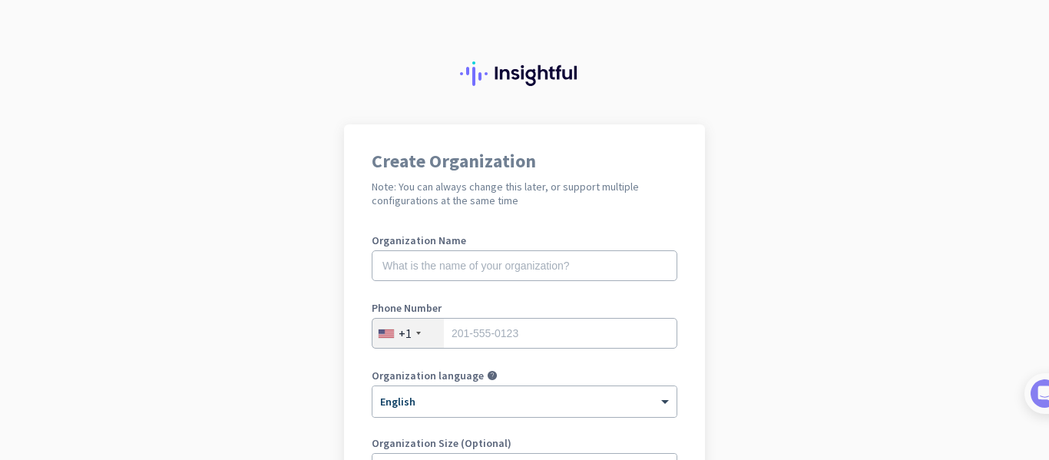
scroll to position [329, 0]
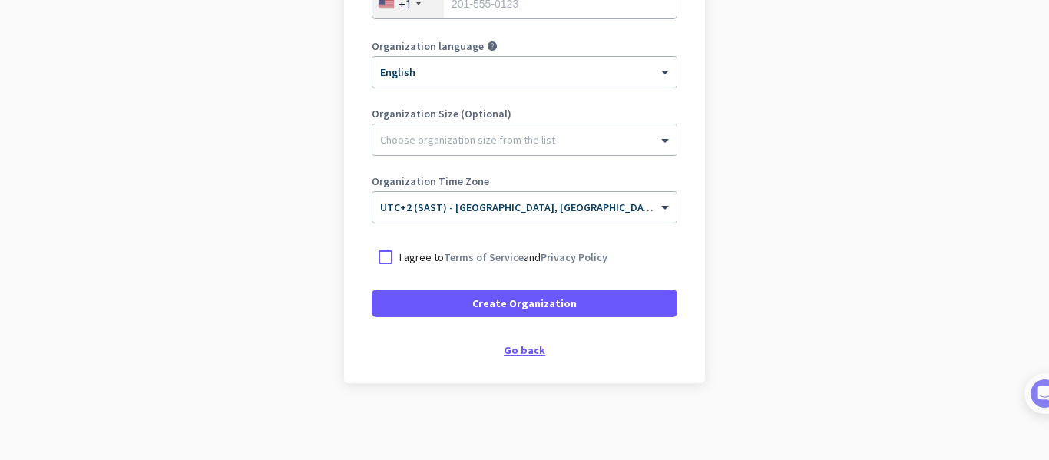
click at [528, 356] on div "Go back" at bounding box center [525, 350] width 306 height 11
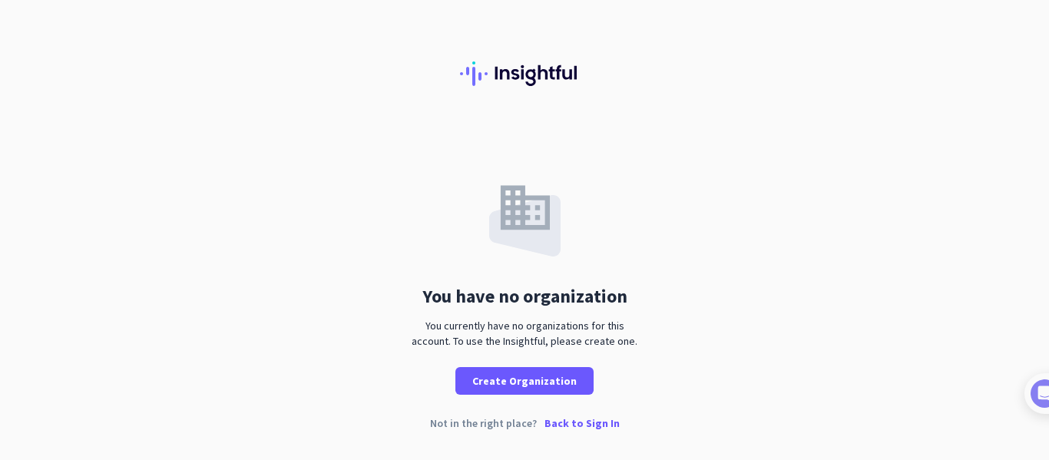
click at [572, 425] on p "Back to Sign In" at bounding box center [582, 423] width 75 height 11
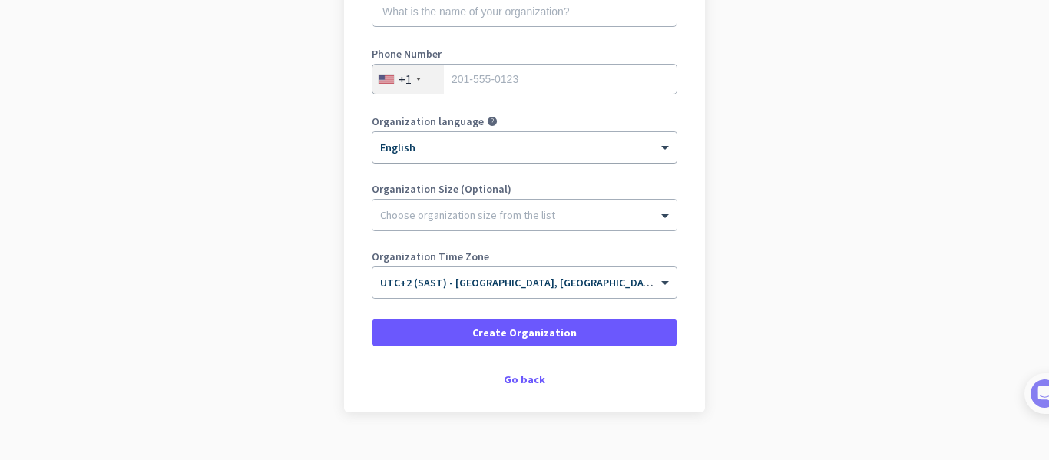
scroll to position [283, 0]
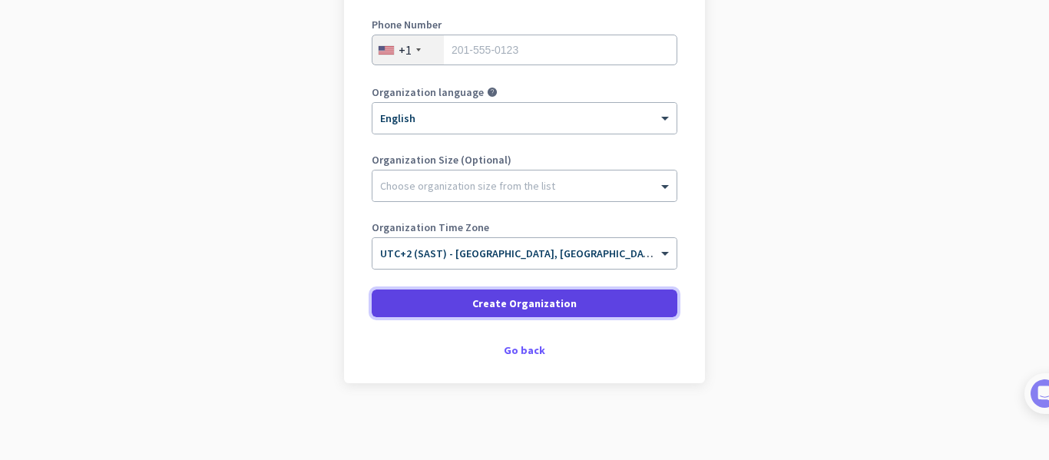
click at [581, 315] on span at bounding box center [525, 303] width 306 height 37
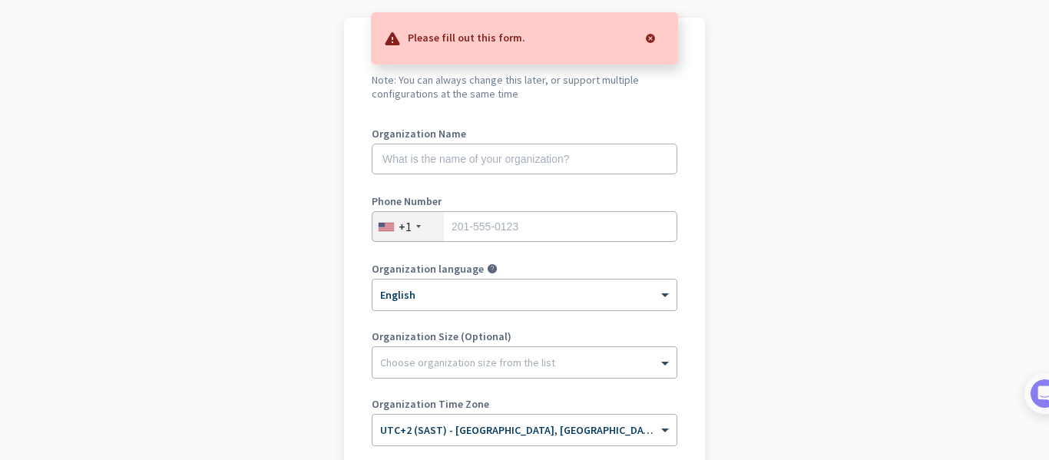
scroll to position [78, 0]
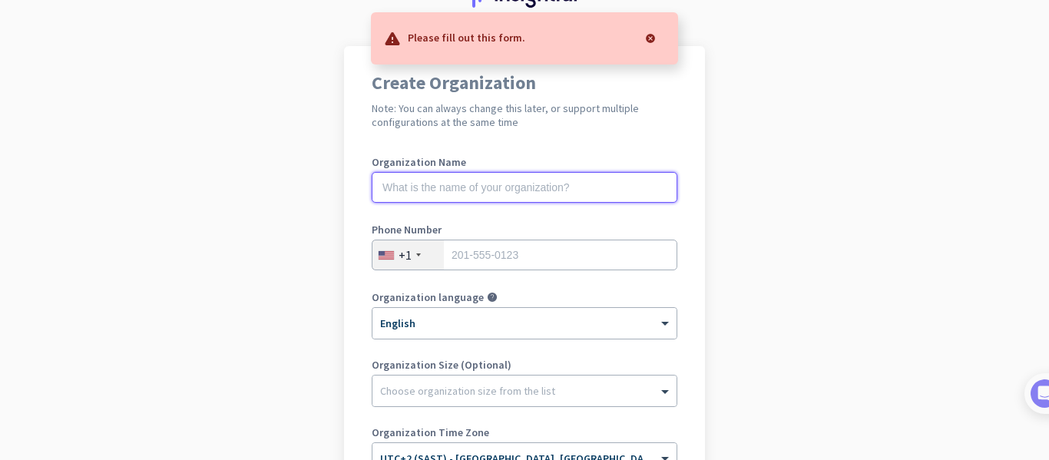
click at [498, 194] on input "text" at bounding box center [525, 187] width 306 height 31
type input "1"
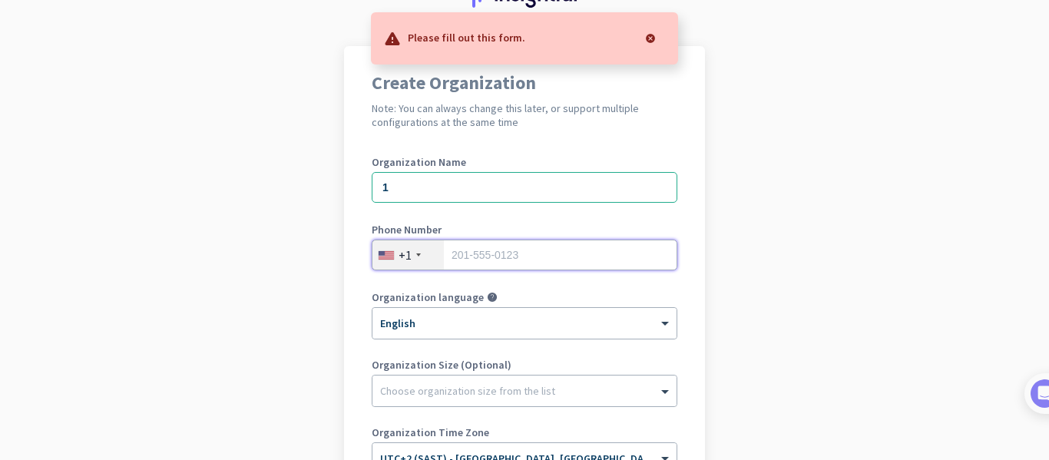
click at [513, 247] on input "tel" at bounding box center [525, 255] width 306 height 31
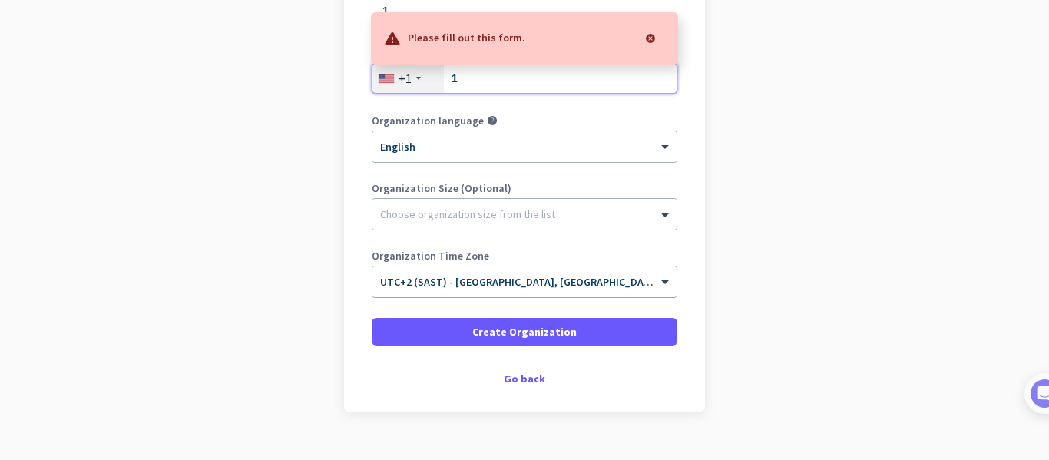
scroll to position [283, 0]
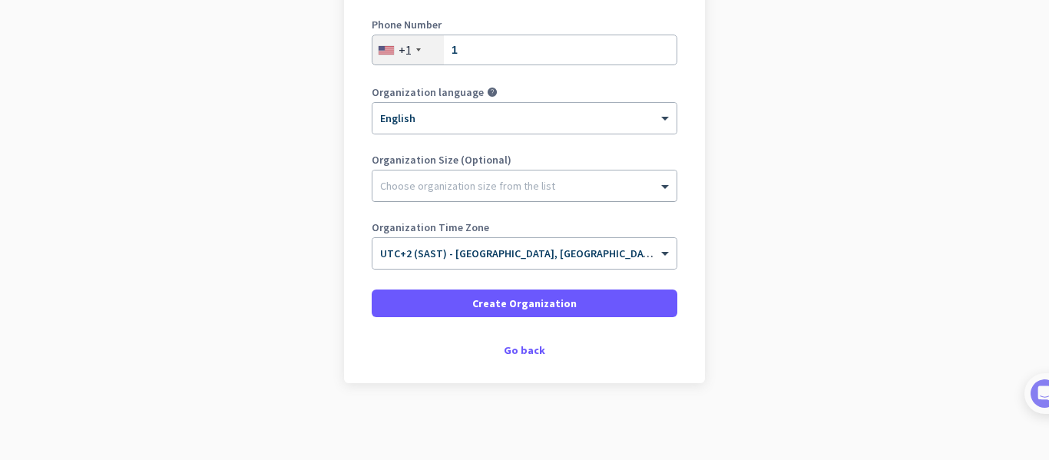
click at [432, 190] on div "Choose organization size from the list" at bounding box center [467, 186] width 175 height 14
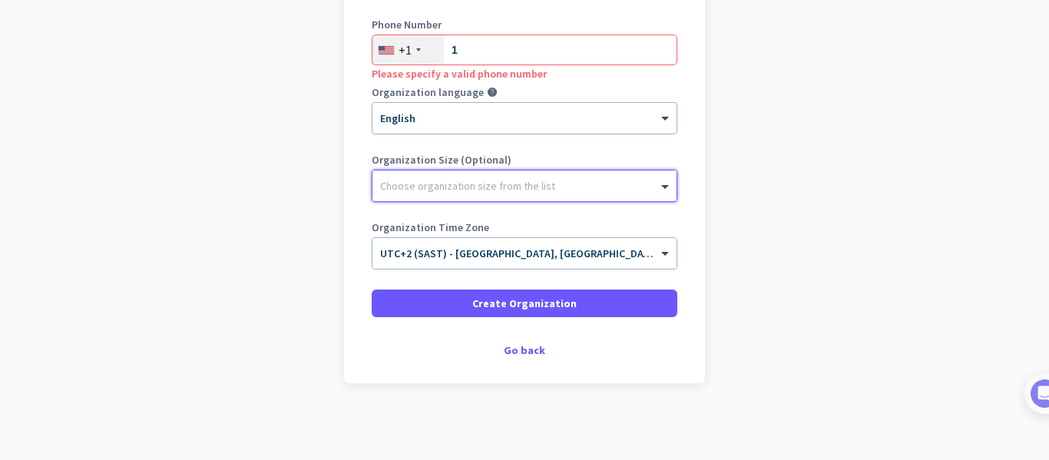
click at [428, 179] on div at bounding box center [525, 181] width 304 height 15
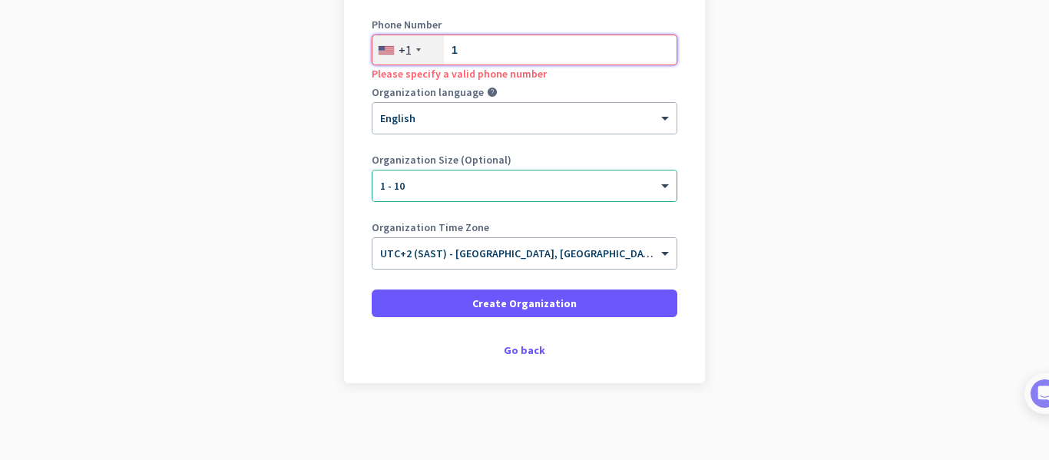
click at [477, 61] on input "1" at bounding box center [525, 50] width 306 height 31
type input "0814124190"
type input "Knysna"
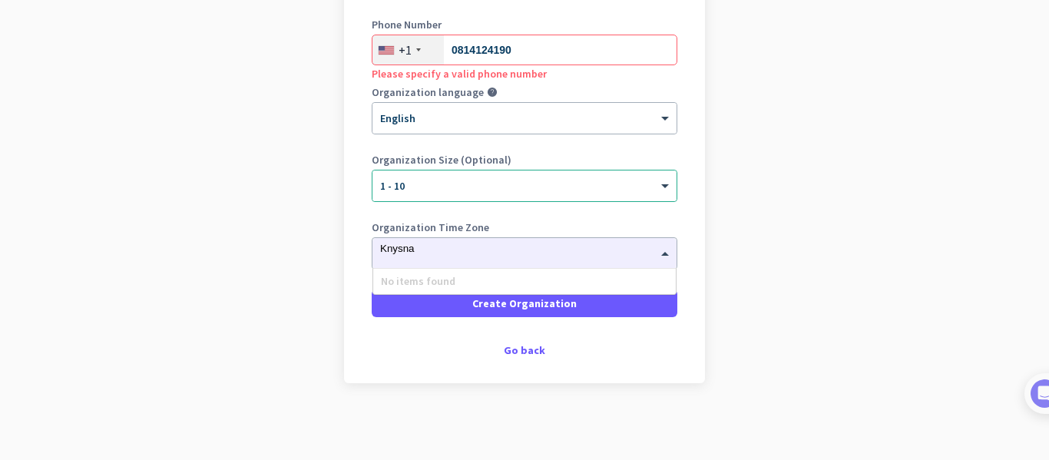
click at [324, 200] on app-onboarding-organization "Create Organization Note: You can always change this later, or support multiple…" at bounding box center [524, 150] width 1049 height 619
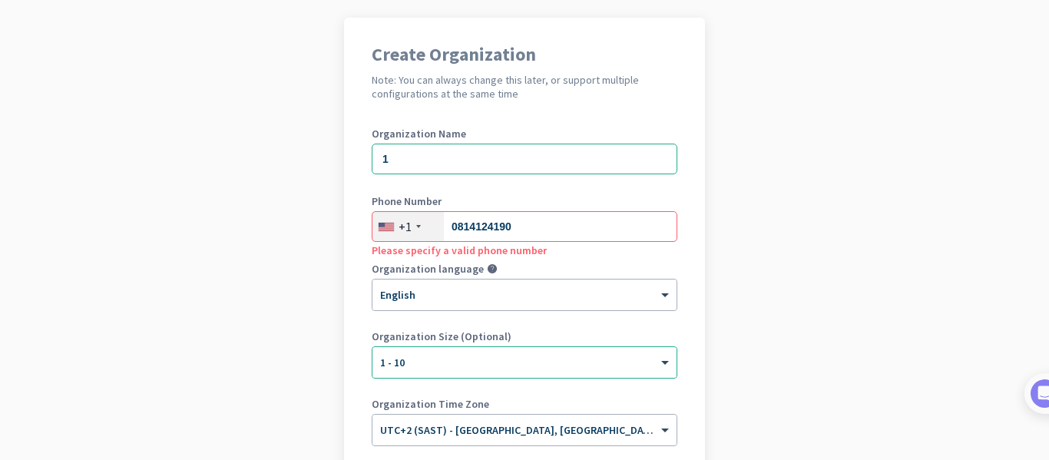
scroll to position [78, 0]
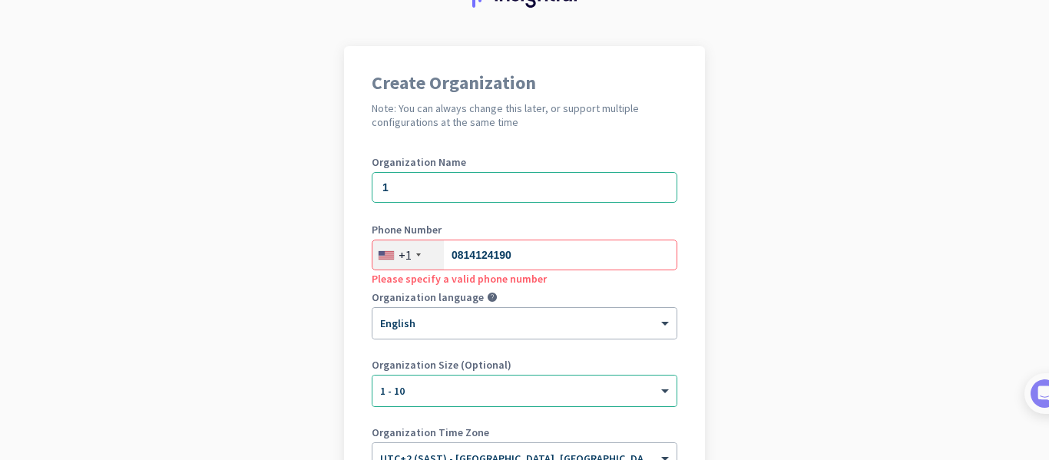
click at [405, 247] on div "+1" at bounding box center [405, 254] width 13 height 15
click at [494, 249] on input "0814124190" at bounding box center [525, 255] width 306 height 31
click at [413, 261] on div "+355" at bounding box center [411, 254] width 25 height 15
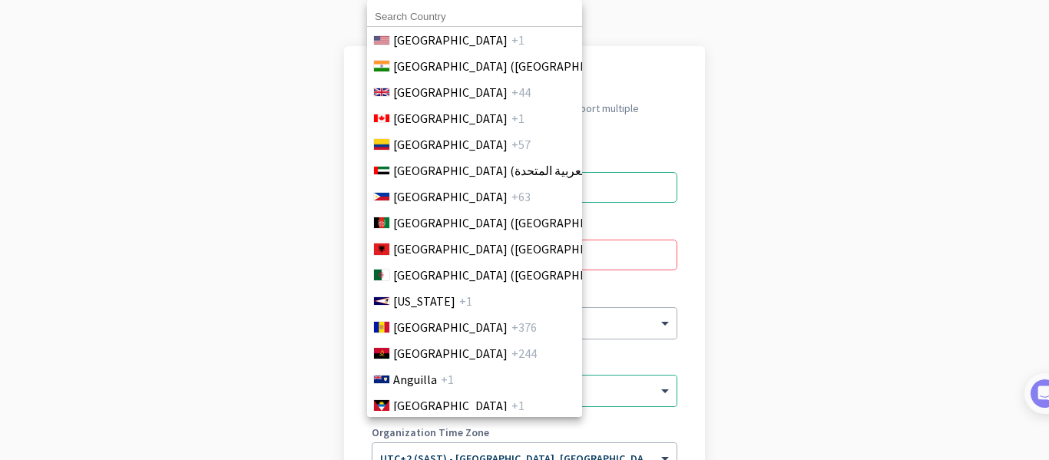
click at [469, 16] on input at bounding box center [474, 17] width 215 height 20
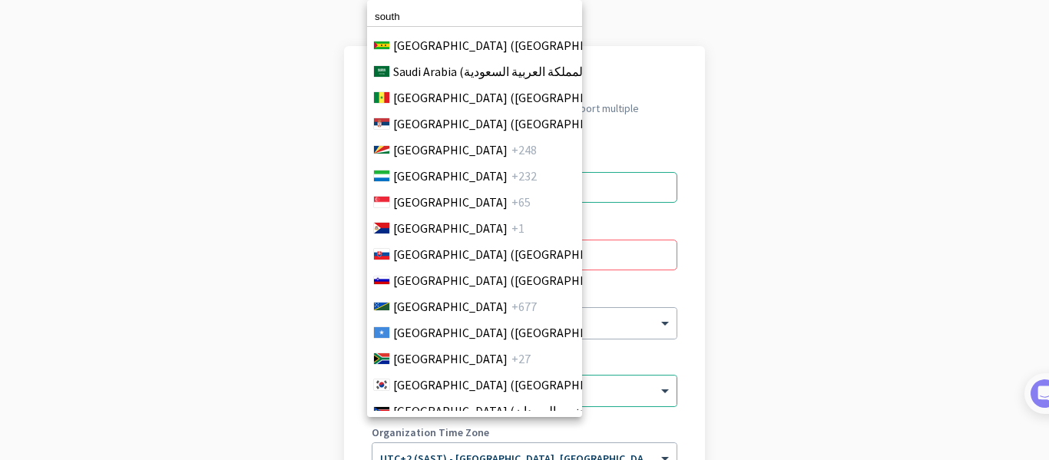
scroll to position [5207, 0]
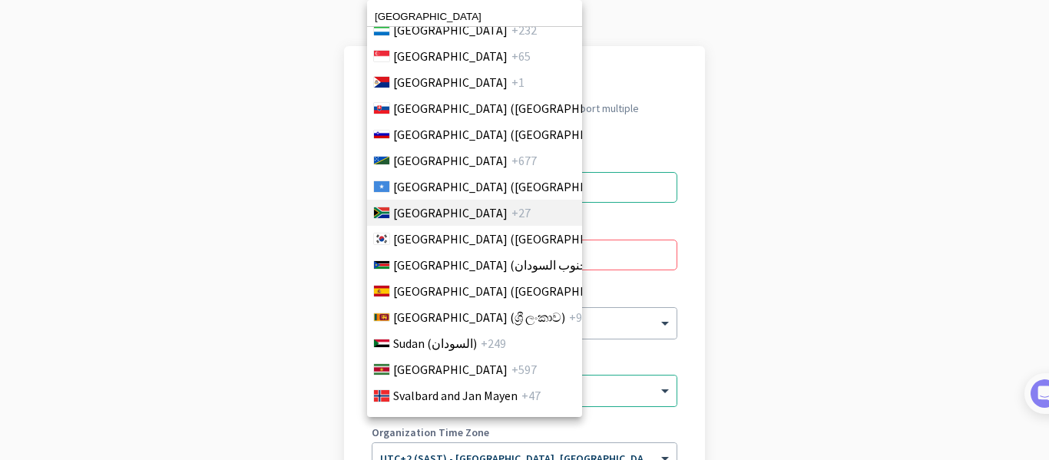
type input "south afr"
click at [512, 205] on span "+27" at bounding box center [521, 213] width 19 height 18
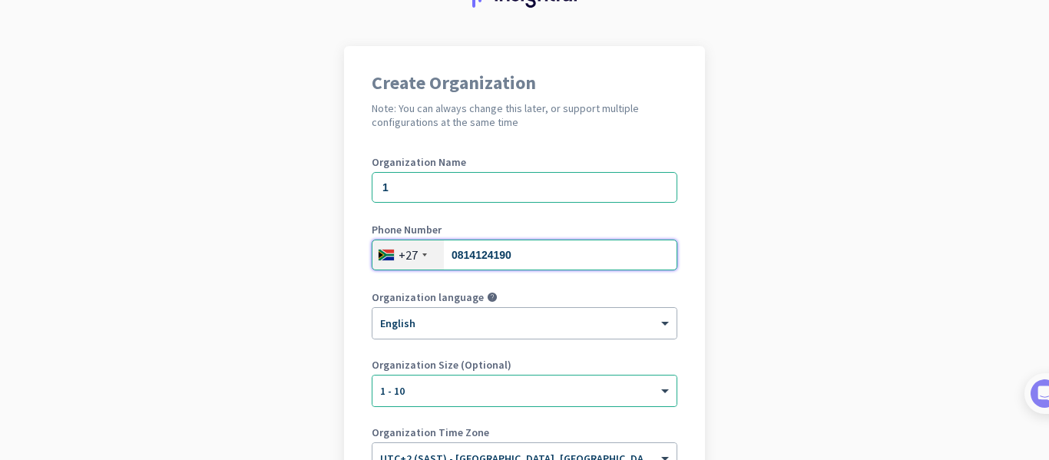
scroll to position [283, 0]
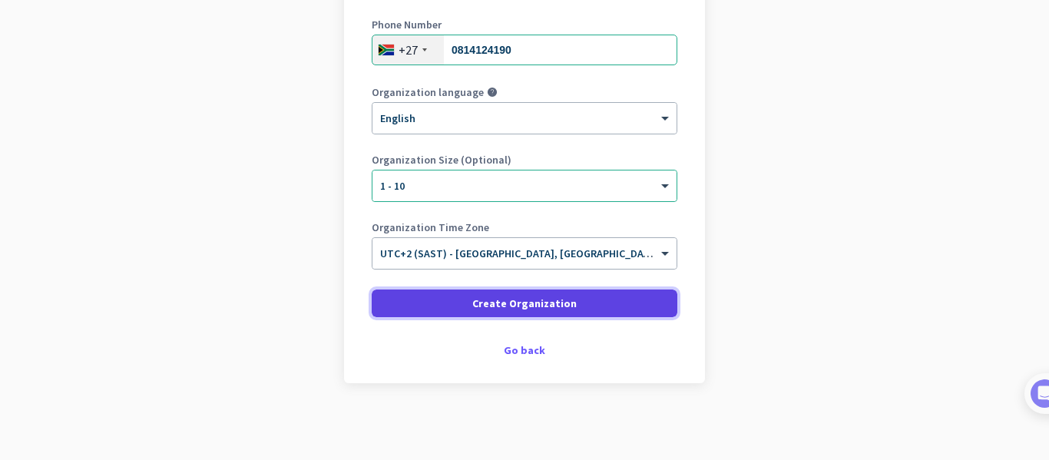
click at [514, 316] on span at bounding box center [525, 303] width 306 height 37
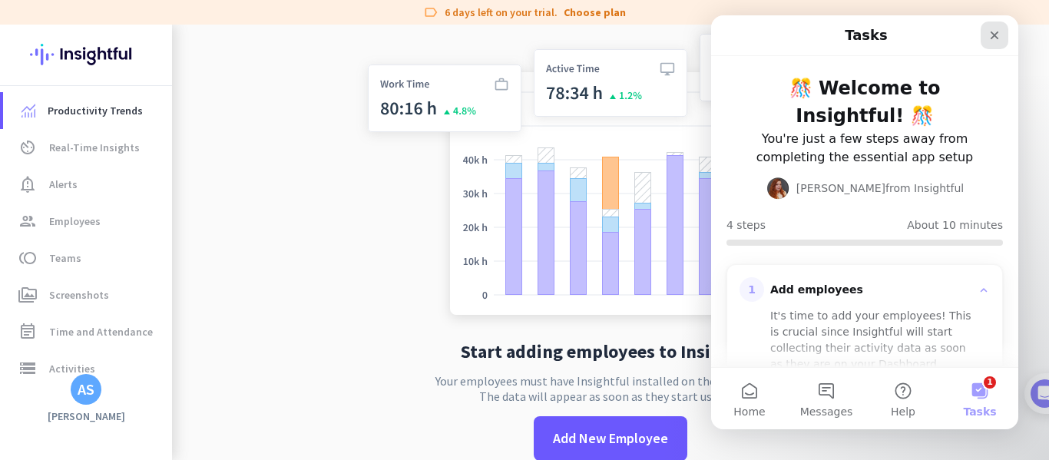
click at [998, 33] on icon "Close" at bounding box center [995, 35] width 8 height 8
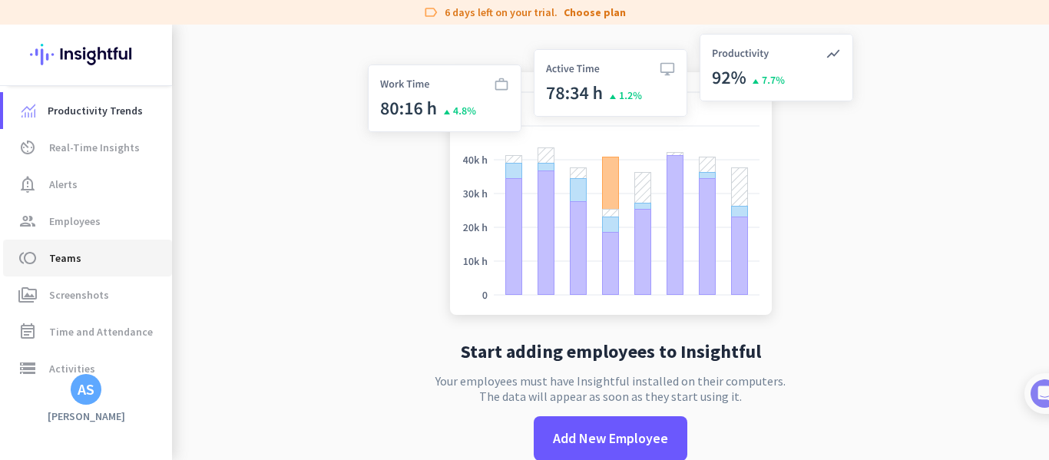
scroll to position [130, 0]
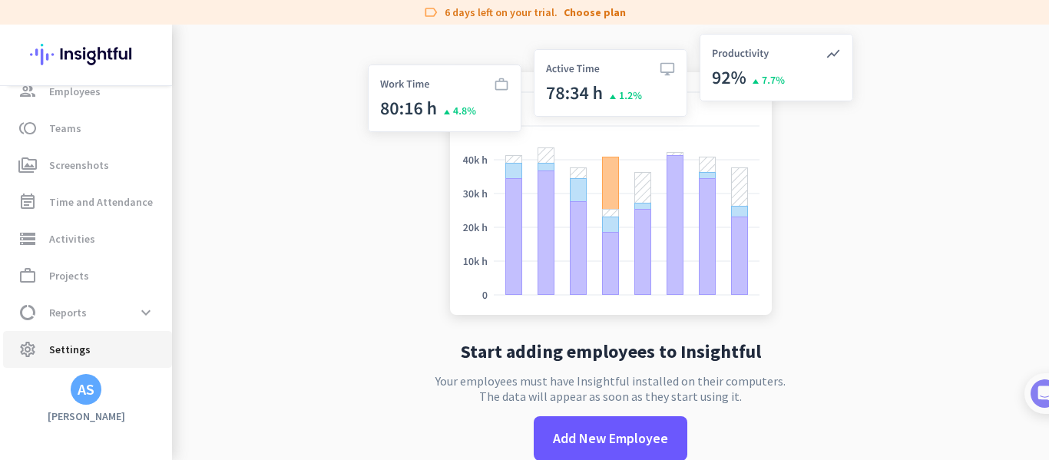
click at [105, 335] on link "settings Settings" at bounding box center [87, 349] width 169 height 37
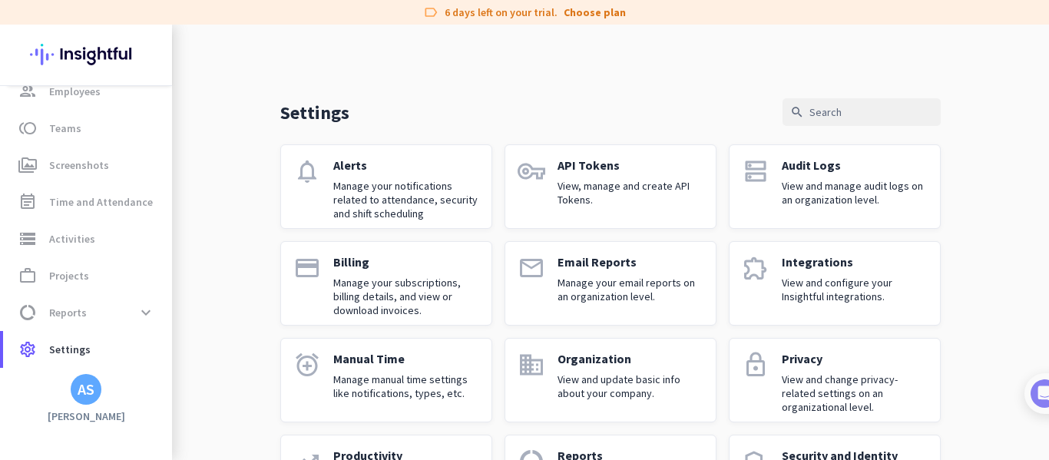
click at [365, 251] on link "payment Billing Manage your subscriptions, billing details, and view or downloa…" at bounding box center [386, 283] width 212 height 84
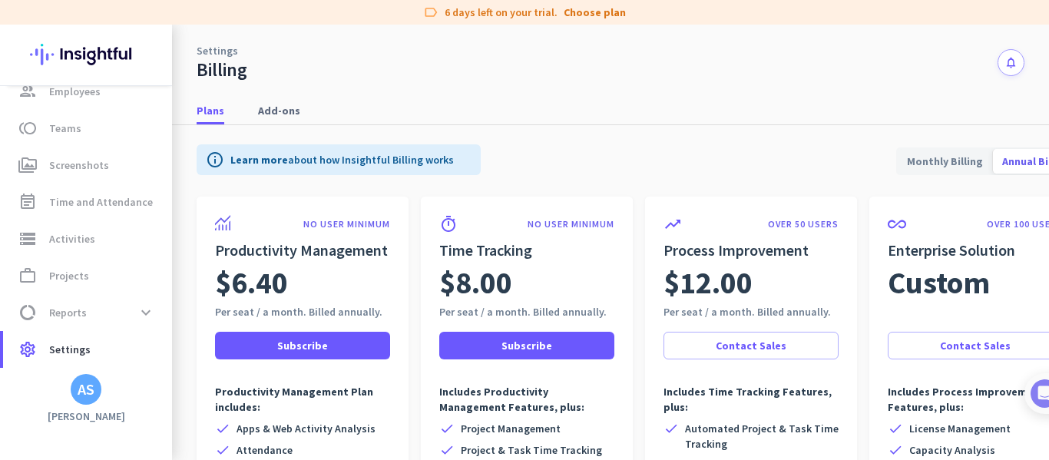
scroll to position [0, 44]
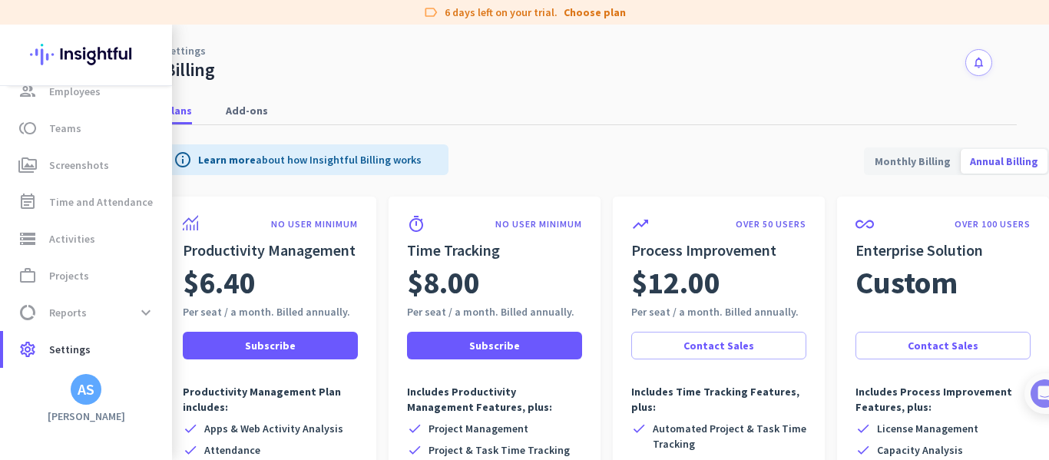
click at [894, 151] on span "Monthly Billing" at bounding box center [913, 161] width 94 height 37
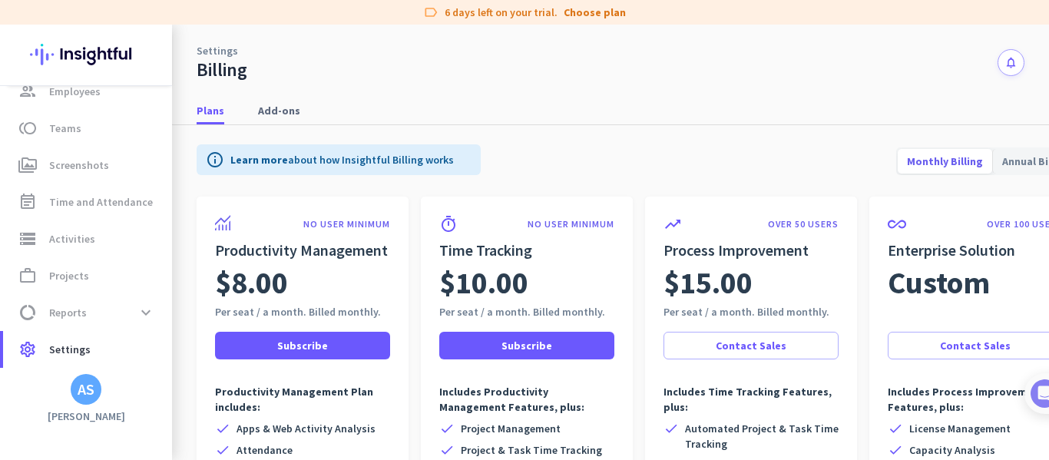
scroll to position [0, 0]
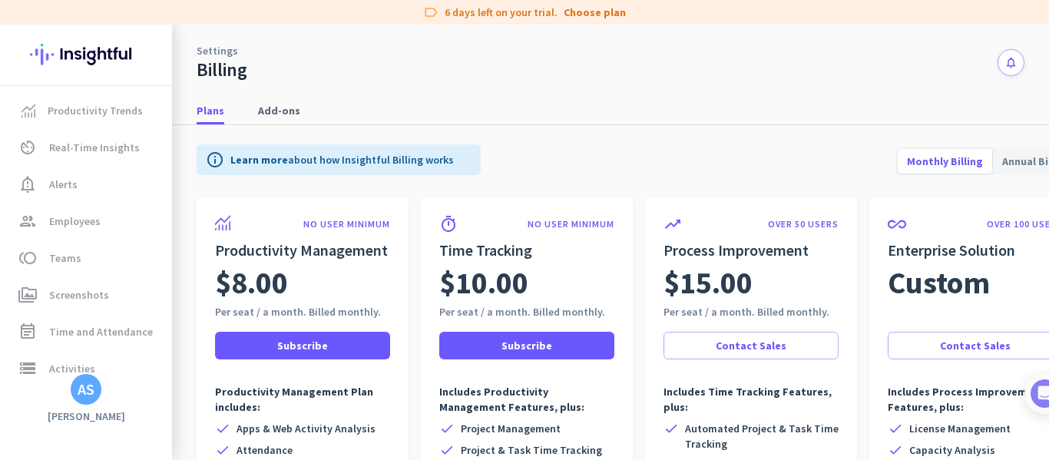
click at [98, 45] on img at bounding box center [86, 55] width 112 height 60
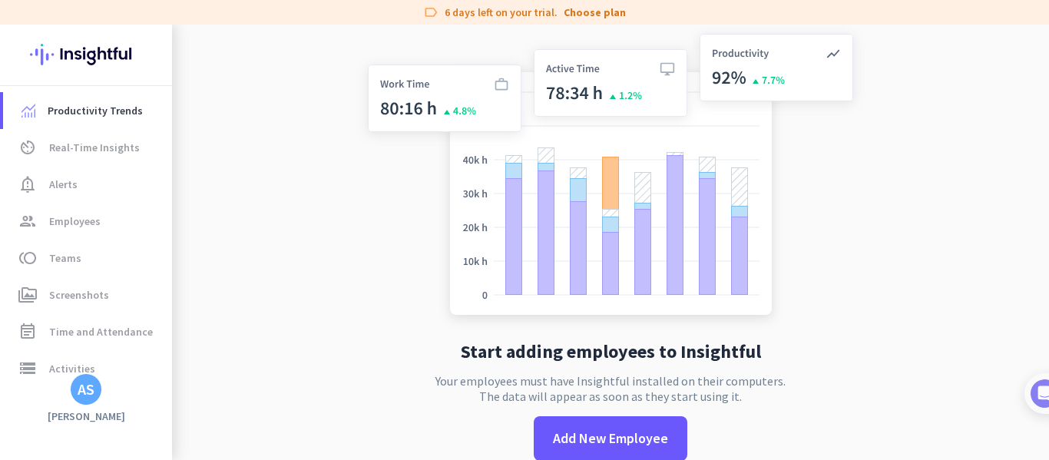
click at [87, 64] on img at bounding box center [86, 55] width 112 height 60
